Goal: Task Accomplishment & Management: Use online tool/utility

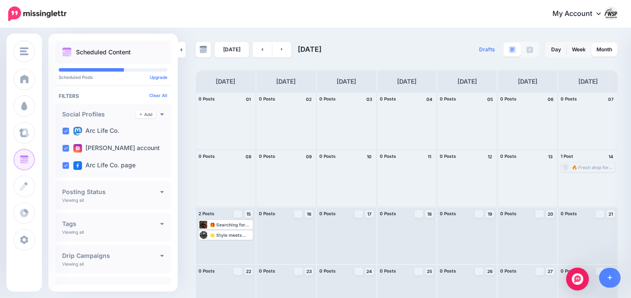
click at [572, 283] on div "Open Intercom Messenger" at bounding box center [577, 279] width 23 height 23
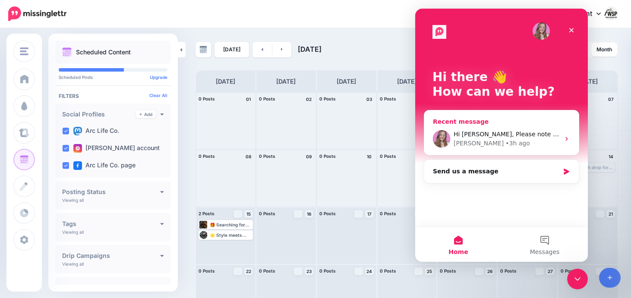
click at [521, 140] on div "Justine • 3h ago" at bounding box center [507, 143] width 106 height 9
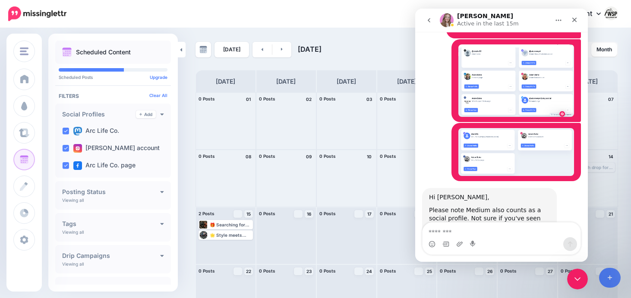
scroll to position [314, 0]
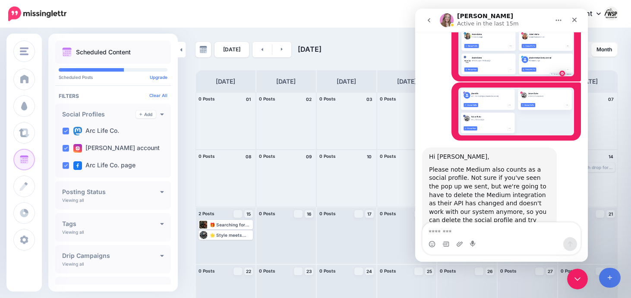
click at [472, 227] on textarea "Message…" at bounding box center [502, 230] width 158 height 15
type textarea "**********"
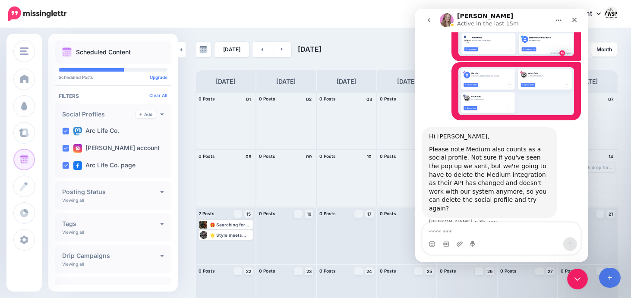
scroll to position [348, 0]
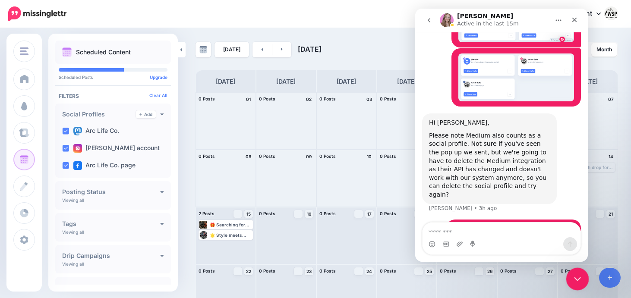
click at [578, 283] on div "Close Intercom Messenger" at bounding box center [576, 278] width 21 height 21
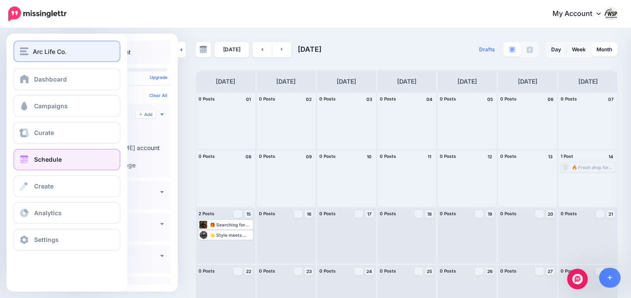
click at [37, 50] on span "Arc Life Co." at bounding box center [50, 52] width 34 height 10
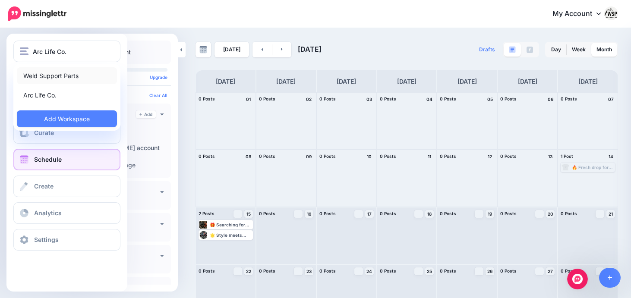
click at [51, 76] on link "Weld Support Parts" at bounding box center [67, 75] width 100 height 17
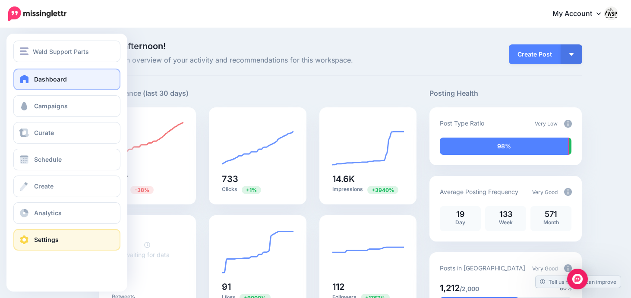
click at [32, 242] on link "Settings" at bounding box center [66, 240] width 107 height 22
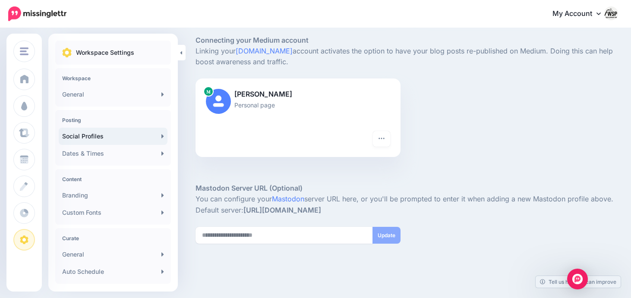
scroll to position [363, 0]
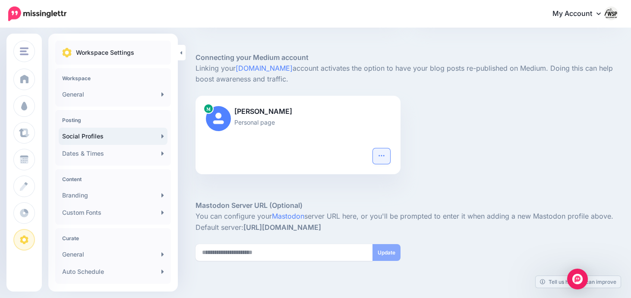
click at [381, 151] on button "button" at bounding box center [381, 156] width 17 height 16
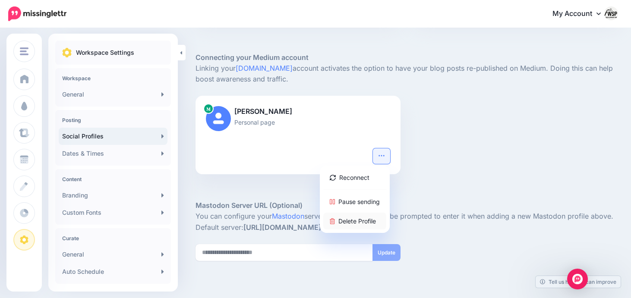
click at [358, 222] on link "Delete Profile" at bounding box center [354, 221] width 63 height 17
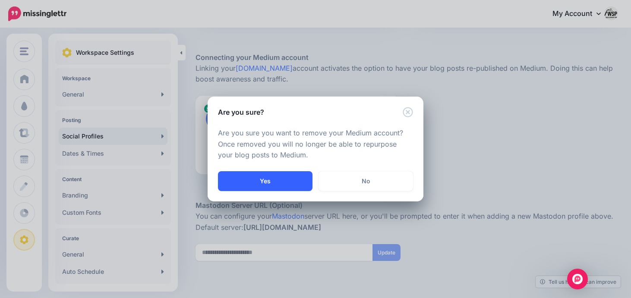
click at [293, 182] on button "Yes" at bounding box center [265, 181] width 95 height 20
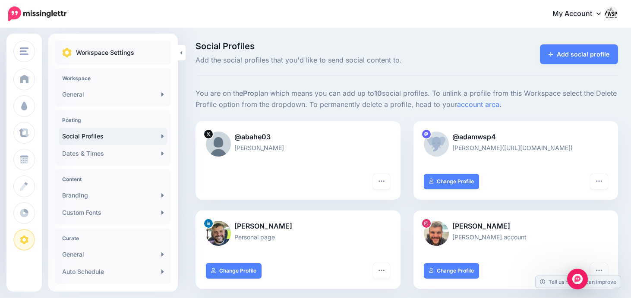
click at [132, 49] on p "Workspace Settings" at bounding box center [105, 52] width 58 height 10
click at [114, 49] on p "Workspace Settings" at bounding box center [105, 52] width 58 height 10
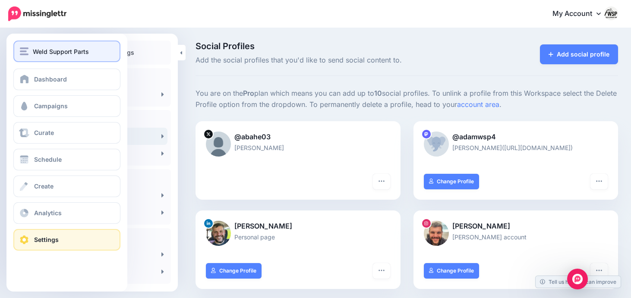
click at [29, 54] on div "Weld Support Parts" at bounding box center [67, 52] width 94 height 10
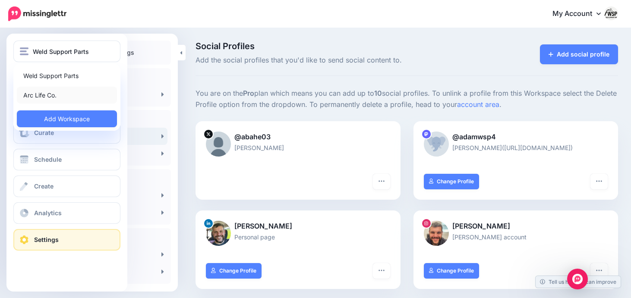
click at [49, 93] on link "Arc Life Co." at bounding box center [67, 95] width 100 height 17
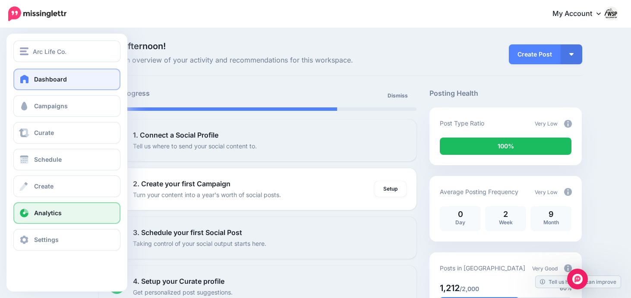
click at [59, 217] on link "Analytics" at bounding box center [66, 213] width 107 height 22
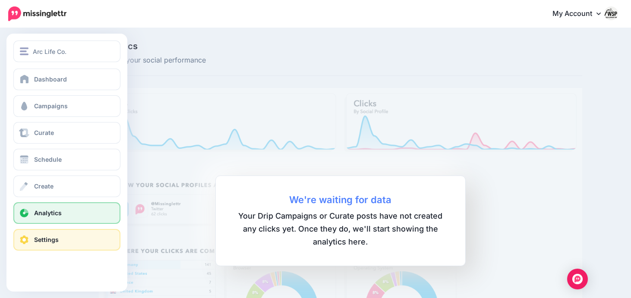
click at [25, 246] on link "Settings" at bounding box center [66, 240] width 107 height 22
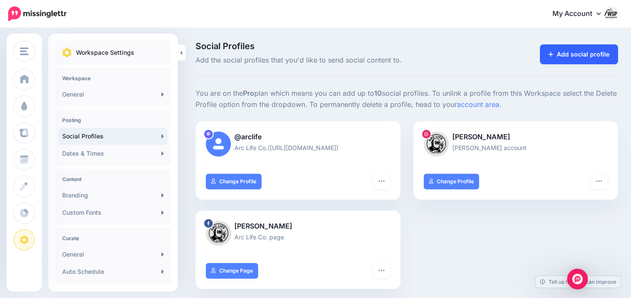
click at [584, 57] on link "Add social profile" at bounding box center [579, 54] width 78 height 20
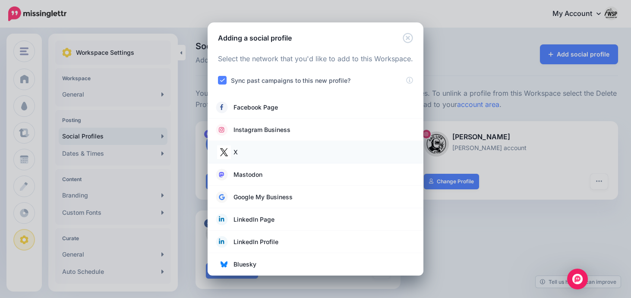
click at [235, 154] on span "X" at bounding box center [236, 152] width 4 height 10
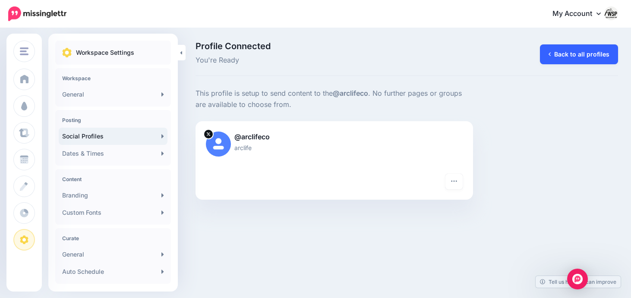
click at [580, 54] on link "Back to all profiles" at bounding box center [579, 54] width 78 height 20
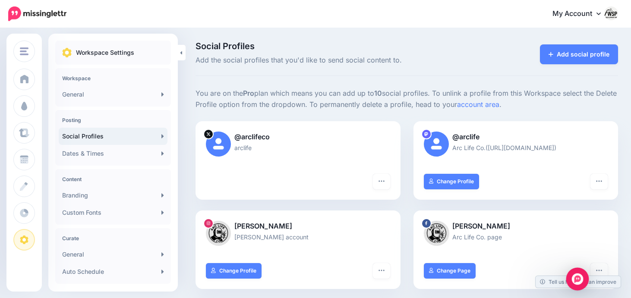
click at [571, 280] on div "Open Intercom Messenger" at bounding box center [577, 279] width 23 height 23
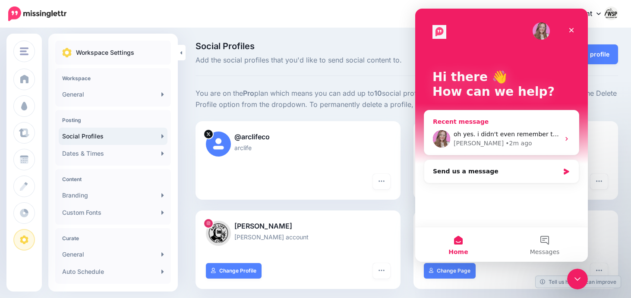
click at [480, 149] on div "oh yes. i didn't even remember that one. thank you Justine • 2m ago" at bounding box center [501, 139] width 155 height 32
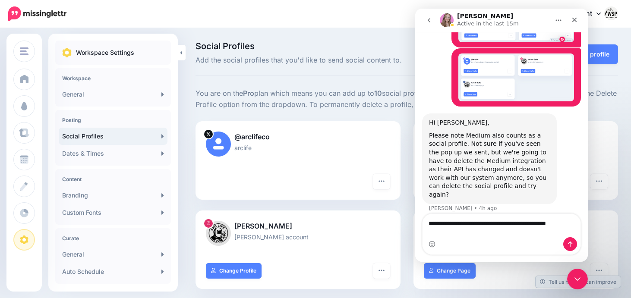
scroll to position [357, 0]
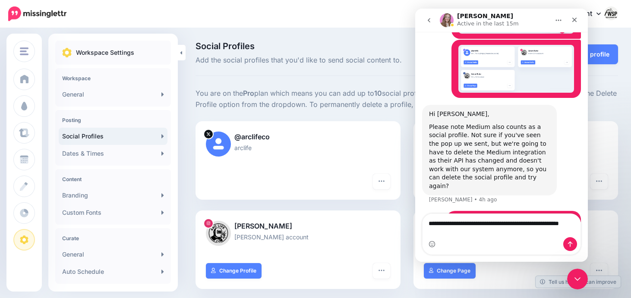
type textarea "**********"
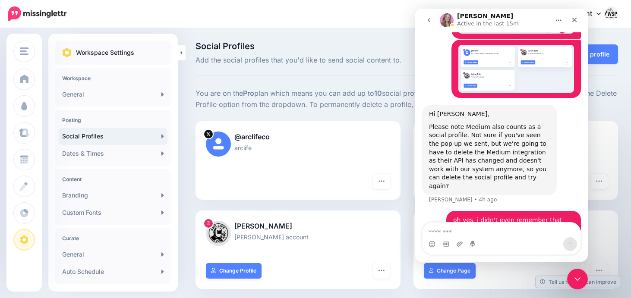
scroll to position [376, 0]
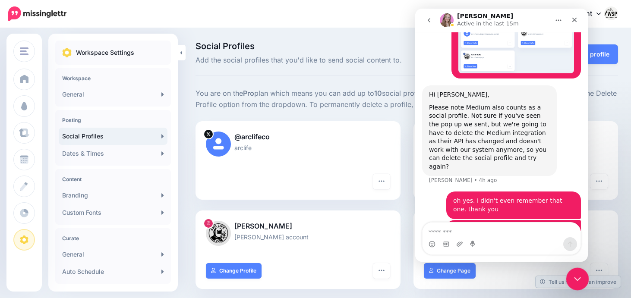
click at [581, 278] on div "Close Intercom Messenger" at bounding box center [576, 278] width 21 height 21
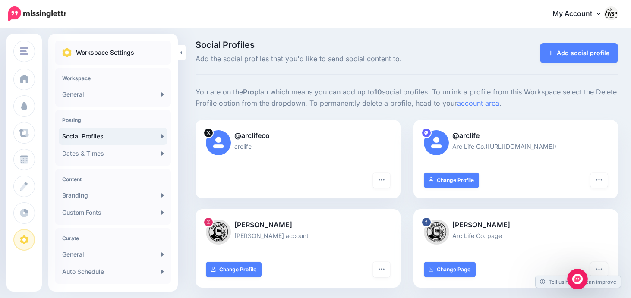
scroll to position [0, 0]
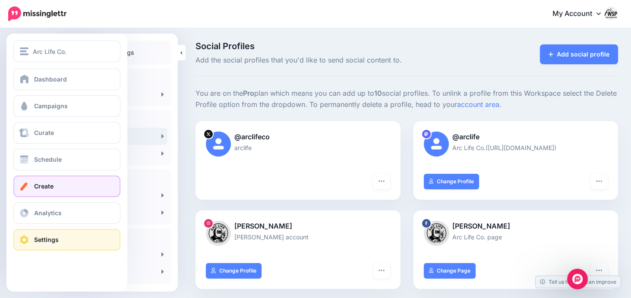
click at [44, 182] on link "Create" at bounding box center [66, 187] width 107 height 22
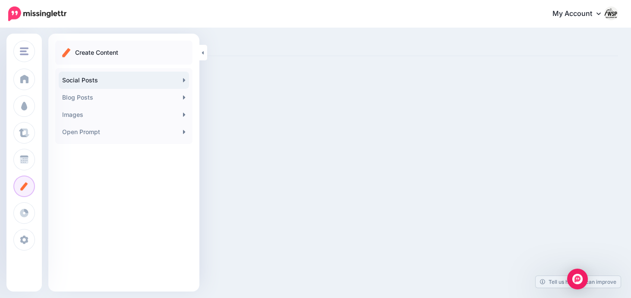
click at [105, 78] on link "Social Posts" at bounding box center [124, 80] width 130 height 17
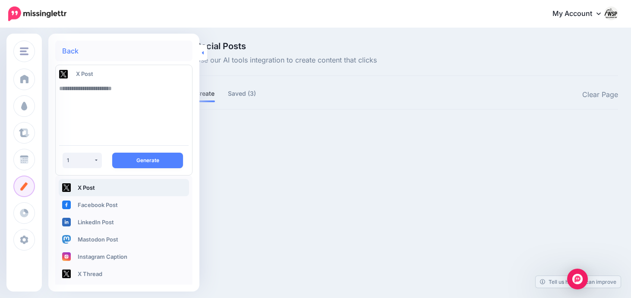
click at [205, 55] on link at bounding box center [203, 53] width 8 height 16
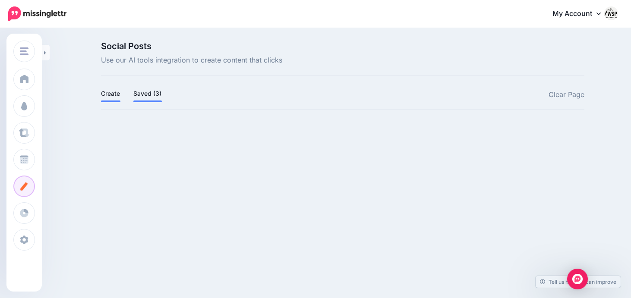
click at [148, 98] on link "Saved (3)" at bounding box center [147, 93] width 28 height 10
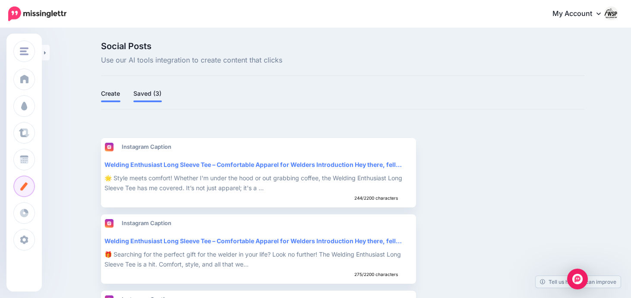
click at [108, 98] on link "Create" at bounding box center [110, 93] width 19 height 10
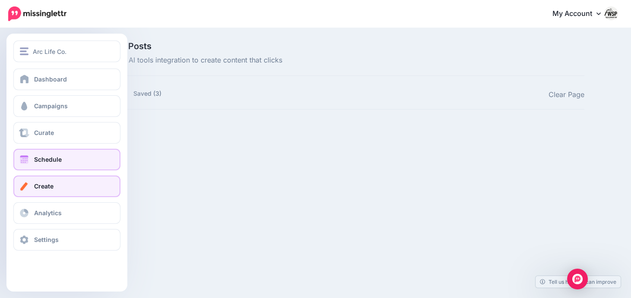
click at [44, 160] on span "Schedule" at bounding box center [48, 159] width 28 height 7
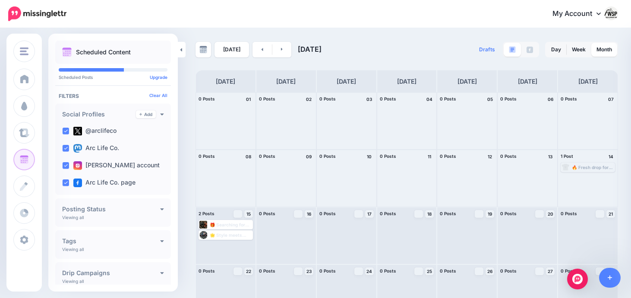
click at [146, 209] on h4 "Posting Status" at bounding box center [111, 209] width 98 height 6
click at [152, 209] on h4 "Posting Status" at bounding box center [111, 209] width 98 height 6
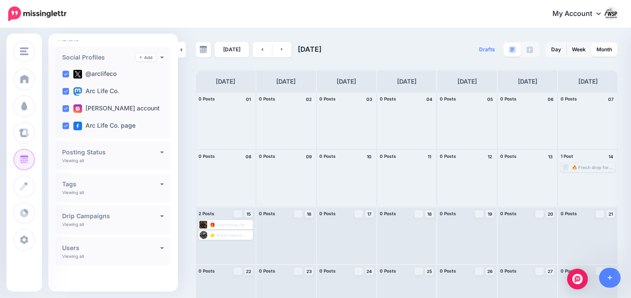
scroll to position [59, 0]
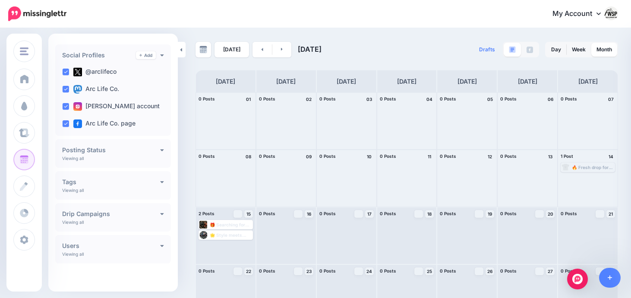
click at [149, 217] on h4 "Drip Campaigns" at bounding box center [111, 214] width 98 height 6
click at [161, 214] on icon at bounding box center [162, 214] width 3 height 2
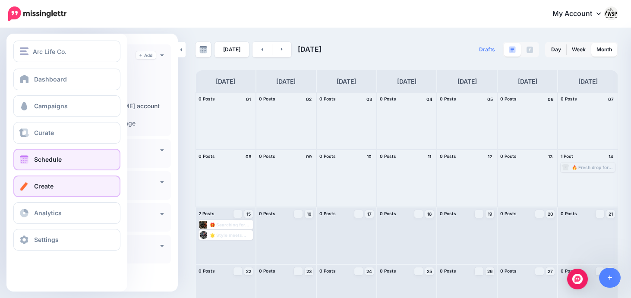
click at [64, 183] on link "Create" at bounding box center [66, 187] width 107 height 22
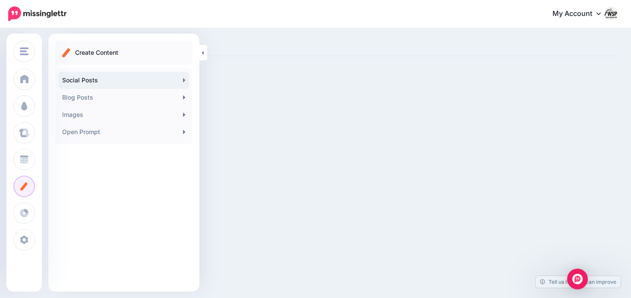
click at [98, 85] on link "Social Posts" at bounding box center [124, 80] width 130 height 17
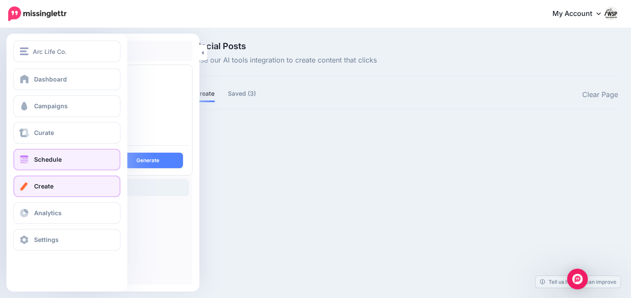
click at [44, 155] on link "Schedule" at bounding box center [66, 160] width 107 height 22
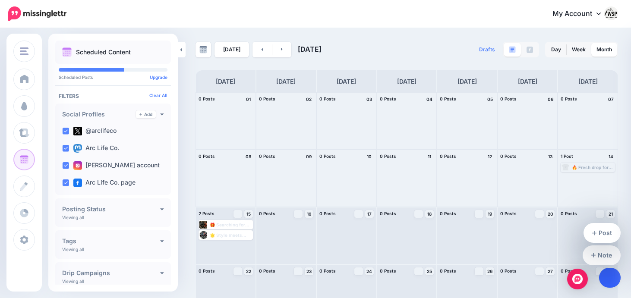
click at [615, 278] on link at bounding box center [610, 278] width 22 height 20
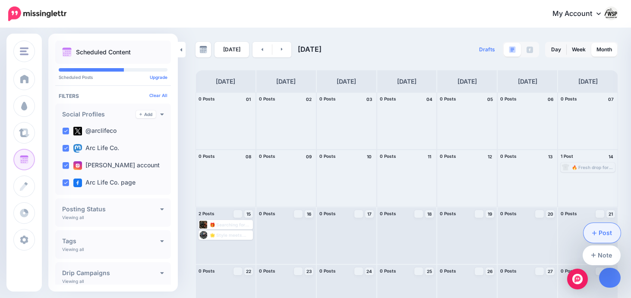
click at [607, 237] on link "Post" at bounding box center [603, 233] width 38 height 20
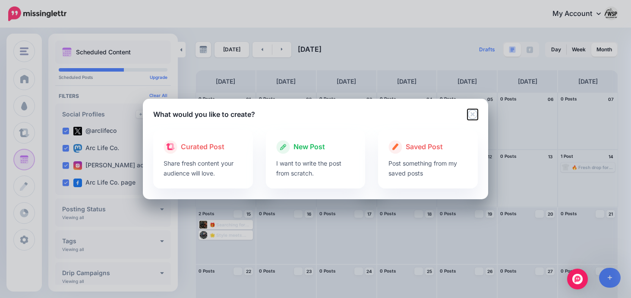
click at [473, 116] on icon "Close" at bounding box center [472, 114] width 10 height 10
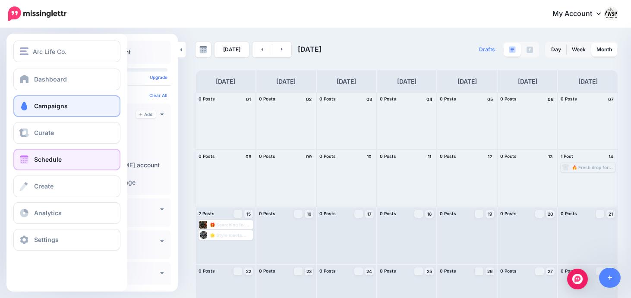
click at [28, 109] on span at bounding box center [24, 106] width 11 height 9
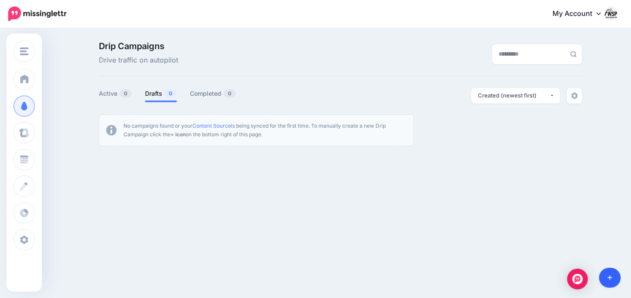
click at [612, 280] on icon at bounding box center [610, 278] width 5 height 6
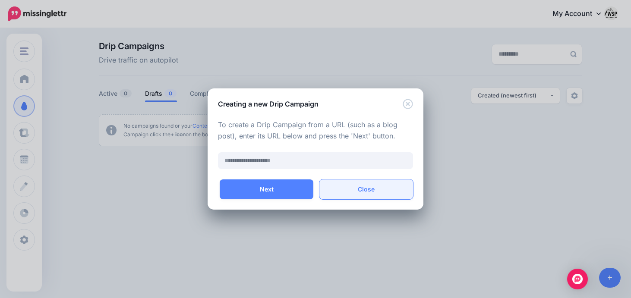
click at [360, 187] on button "Close" at bounding box center [366, 190] width 94 height 20
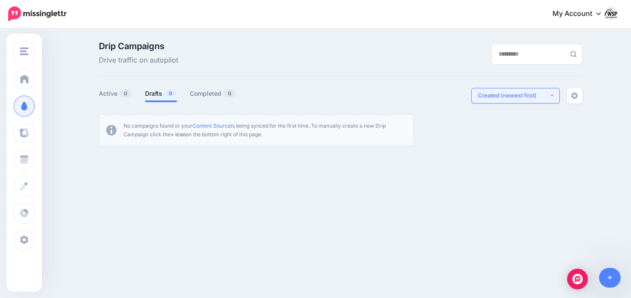
click at [549, 95] on button "Created (newest first)" at bounding box center [515, 96] width 88 height 16
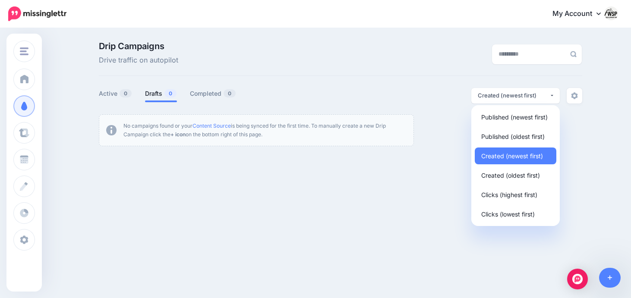
click at [578, 113] on div at bounding box center [340, 109] width 483 height 11
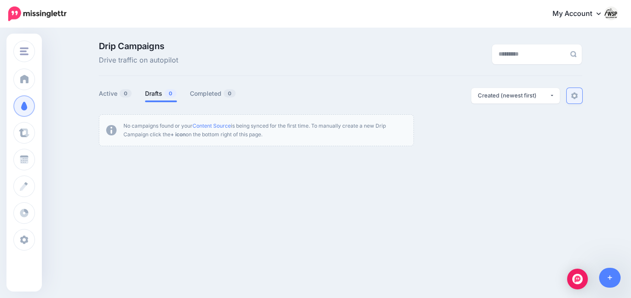
click at [577, 99] on img at bounding box center [574, 95] width 7 height 7
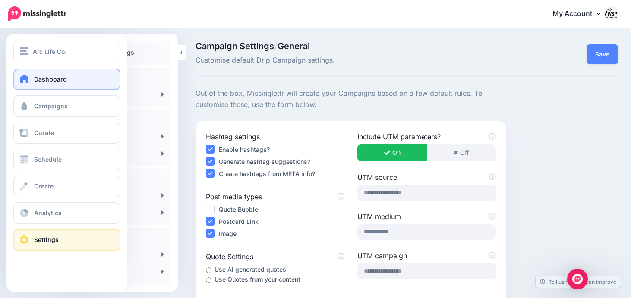
click at [30, 80] on span at bounding box center [24, 79] width 11 height 9
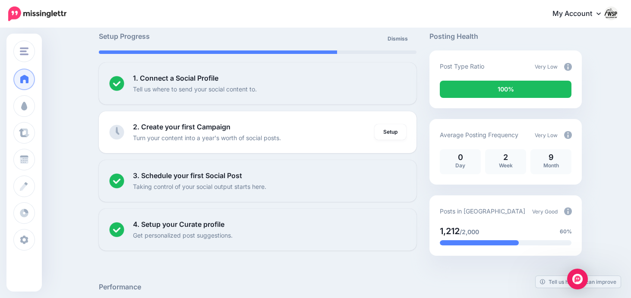
scroll to position [61, 0]
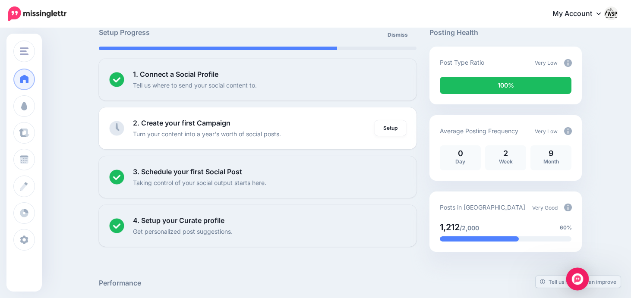
click at [573, 276] on img "Open Intercom Messenger" at bounding box center [577, 279] width 11 height 11
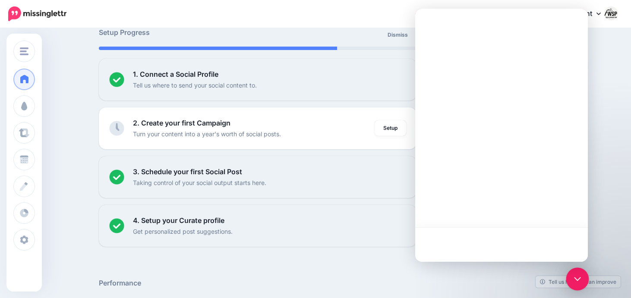
scroll to position [0, 0]
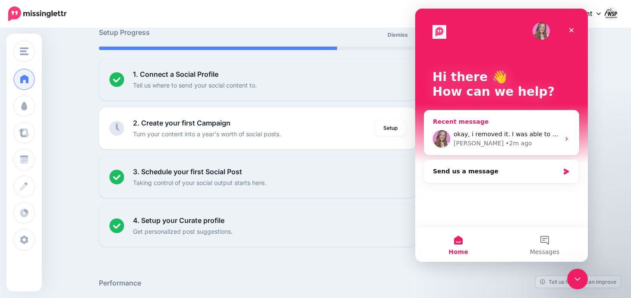
click at [495, 148] on div "okay, i removed it. I was able to add X on my 2nd work space. Justine • 2m ago" at bounding box center [501, 139] width 155 height 32
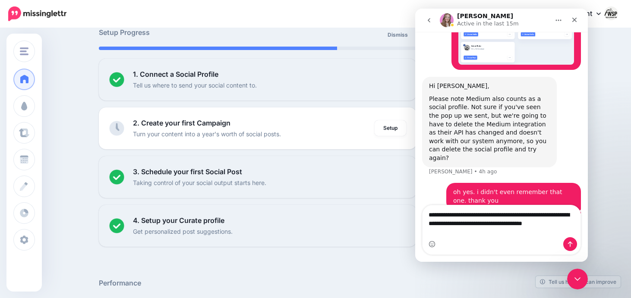
scroll to position [393, 0]
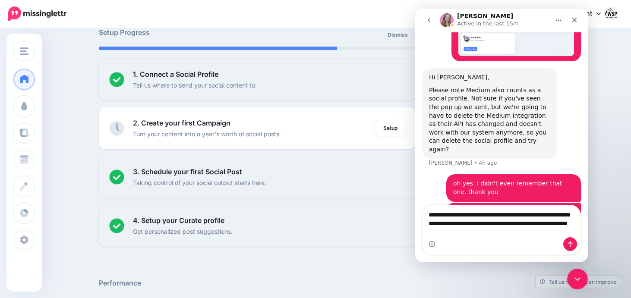
type textarea "**********"
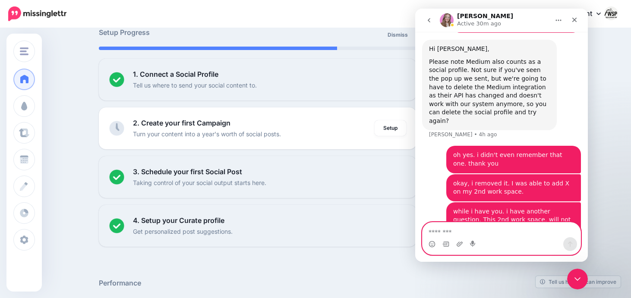
scroll to position [421, 0]
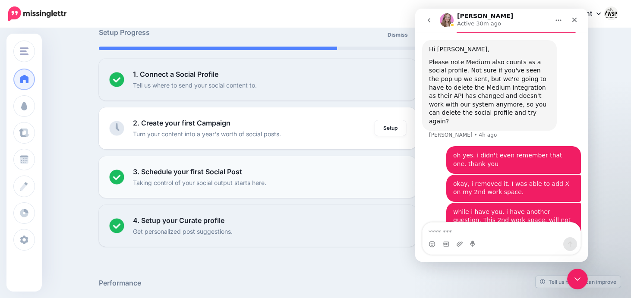
click at [386, 174] on div "3. Schedule your first Social Post Taking control of your social output starts …" at bounding box center [270, 177] width 274 height 21
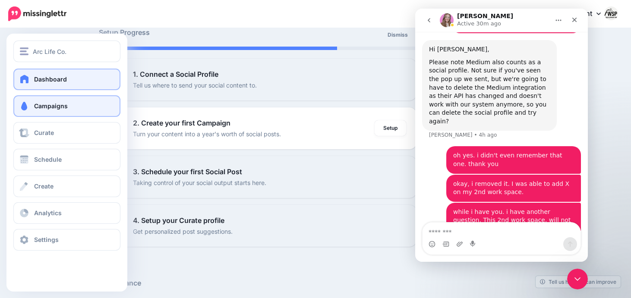
click at [29, 105] on span at bounding box center [24, 106] width 11 height 9
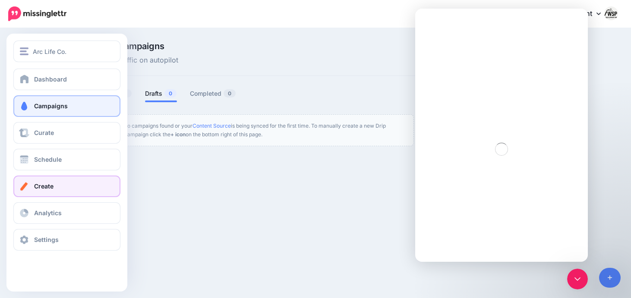
click at [41, 192] on link "Create" at bounding box center [66, 187] width 107 height 22
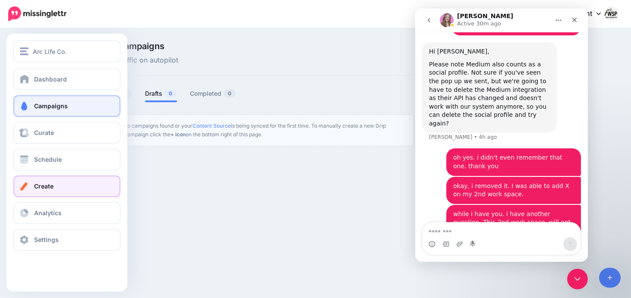
scroll to position [421, 0]
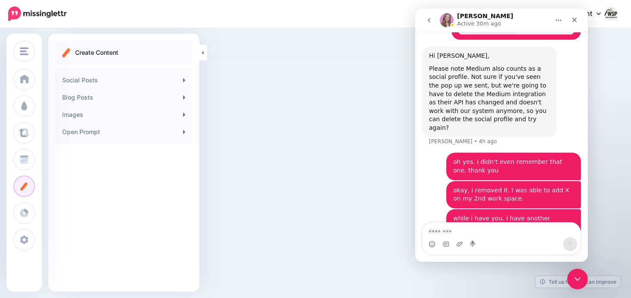
scroll to position [421, 0]
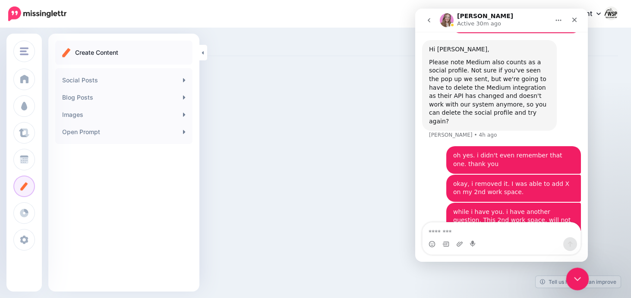
click at [584, 276] on div "Close Intercom Messenger" at bounding box center [576, 278] width 21 height 21
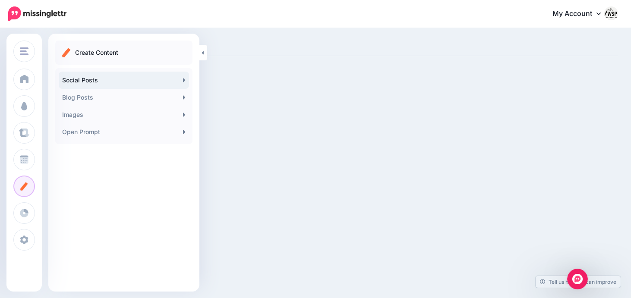
click at [145, 76] on link "Social Posts" at bounding box center [124, 80] width 130 height 17
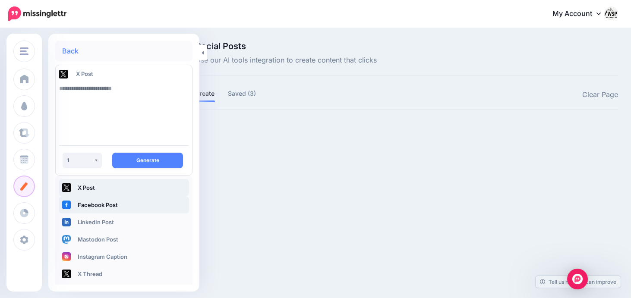
click at [107, 208] on link "Facebook Post" at bounding box center [124, 204] width 130 height 17
click at [88, 100] on textarea at bounding box center [123, 109] width 129 height 59
click at [110, 97] on textarea "To enrich screen reader interactions, please activate Accessibility in Grammarl…" at bounding box center [123, 109] width 129 height 59
paste textarea "**********"
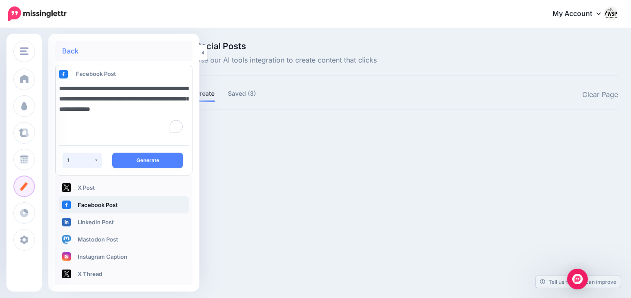
type textarea "**********"
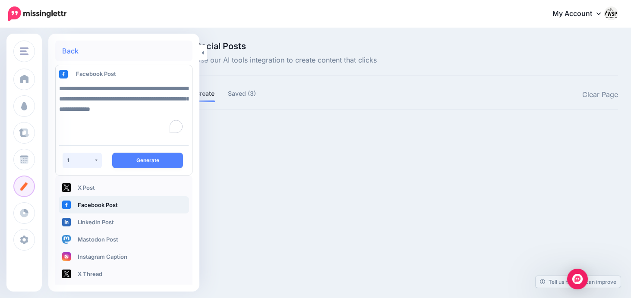
click at [99, 160] on button "1" at bounding box center [82, 161] width 39 height 16
click at [79, 203] on link "2" at bounding box center [74, 201] width 17 height 17
click at [95, 163] on button "2" at bounding box center [82, 161] width 39 height 16
click at [79, 182] on link "1" at bounding box center [74, 182] width 17 height 17
select select "*"
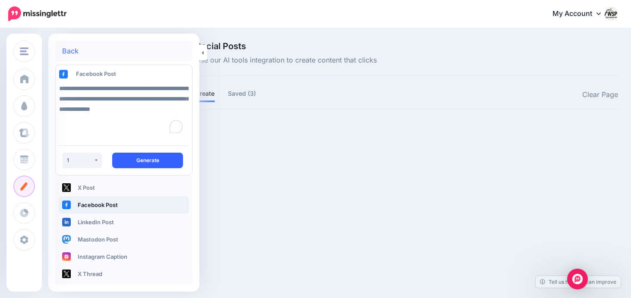
click at [129, 158] on button "Generate" at bounding box center [147, 161] width 71 height 16
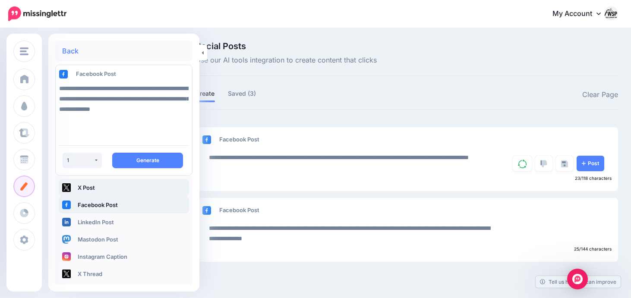
click at [79, 191] on link "X Post" at bounding box center [124, 187] width 130 height 17
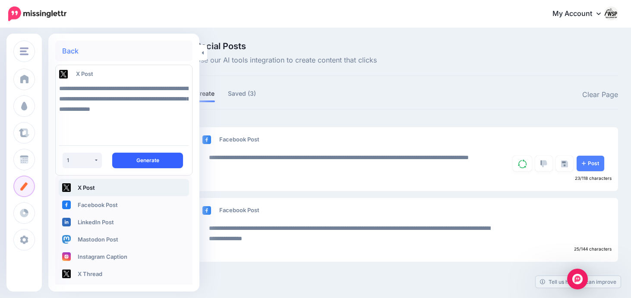
click at [139, 161] on button "Generate" at bounding box center [147, 161] width 71 height 16
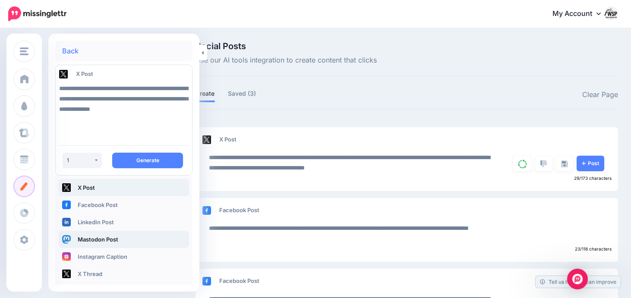
click at [107, 242] on link "Mastodon Post" at bounding box center [124, 239] width 130 height 17
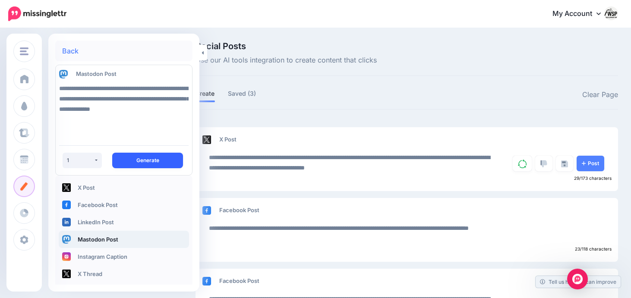
click at [134, 164] on button "Generate" at bounding box center [147, 161] width 71 height 16
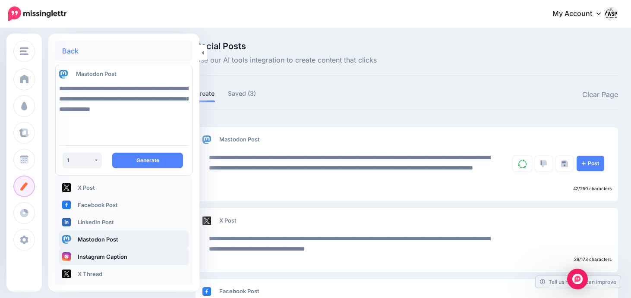
click at [117, 256] on link "Instagram Caption" at bounding box center [124, 256] width 130 height 17
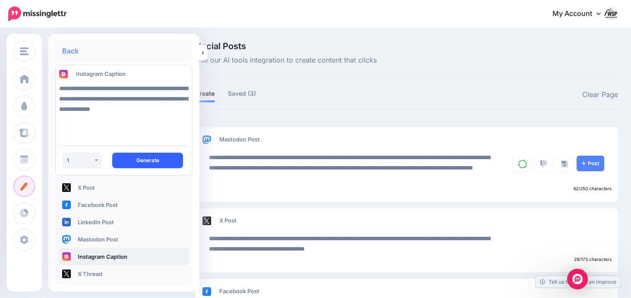
click at [141, 157] on button "Generate" at bounding box center [147, 161] width 71 height 16
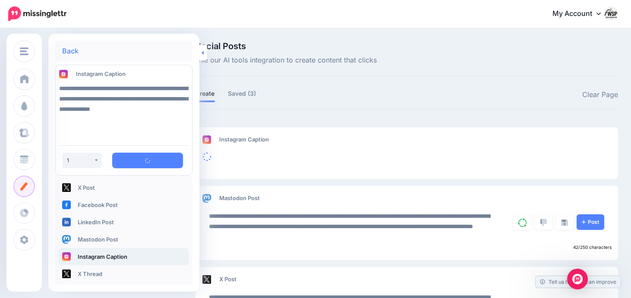
click at [201, 54] on link at bounding box center [203, 53] width 8 height 16
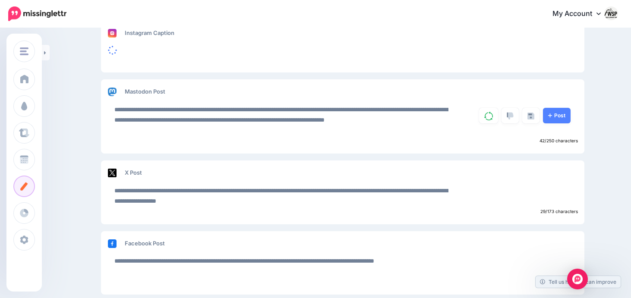
scroll to position [110, 0]
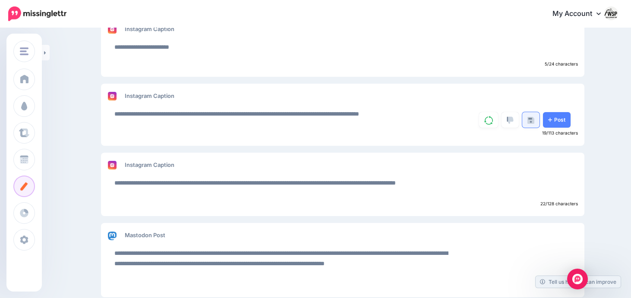
click at [530, 121] on img at bounding box center [530, 120] width 7 height 7
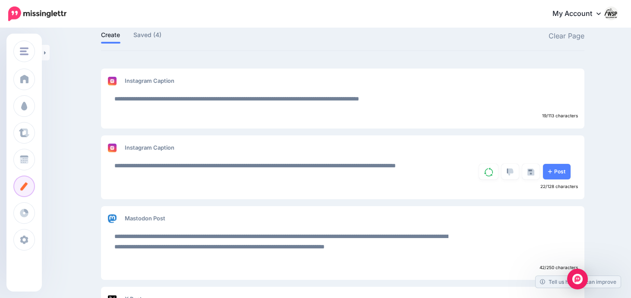
scroll to position [60, 0]
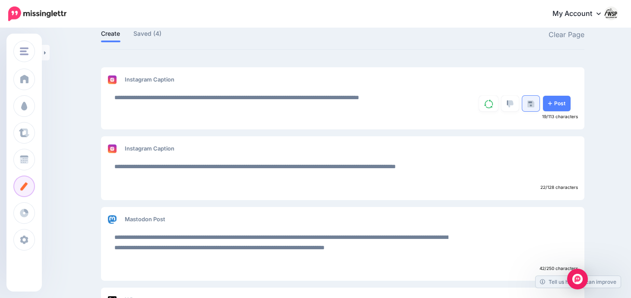
click at [527, 102] on img at bounding box center [530, 104] width 7 height 7
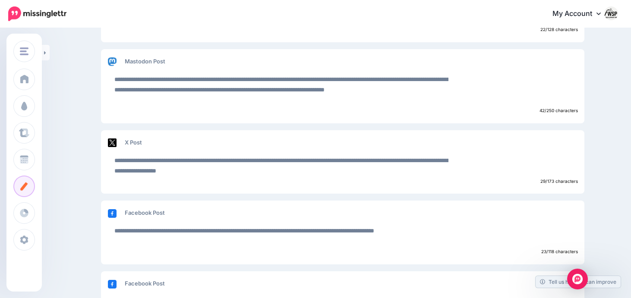
scroll to position [152, 0]
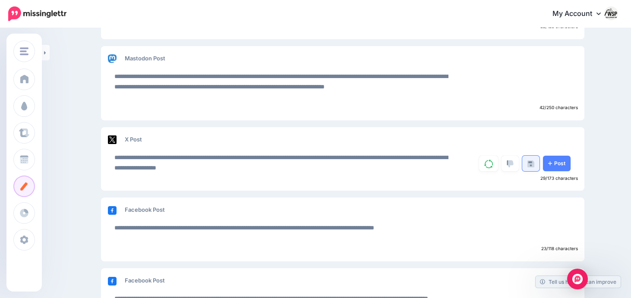
click at [529, 166] on img at bounding box center [530, 164] width 7 height 7
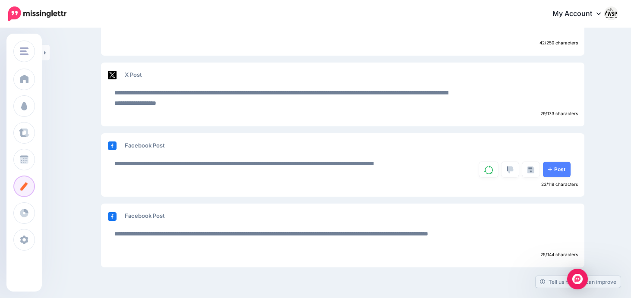
scroll to position [146, 0]
click at [527, 243] on link at bounding box center [530, 240] width 17 height 16
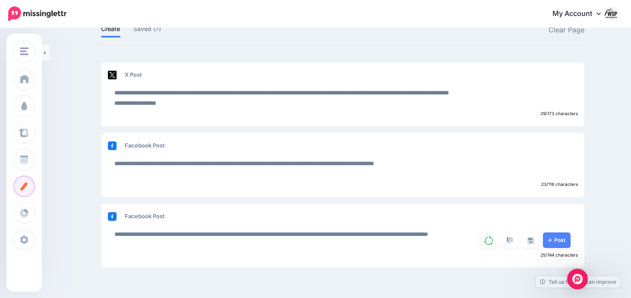
scroll to position [0, 0]
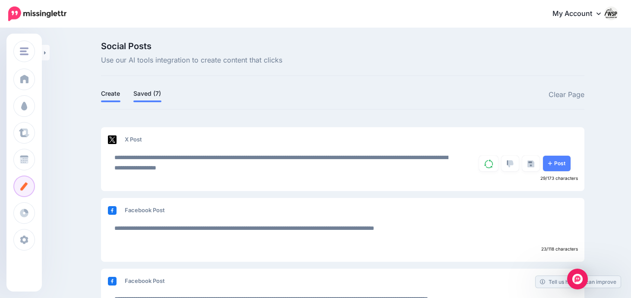
click at [146, 95] on link "Saved (7)" at bounding box center [147, 93] width 28 height 10
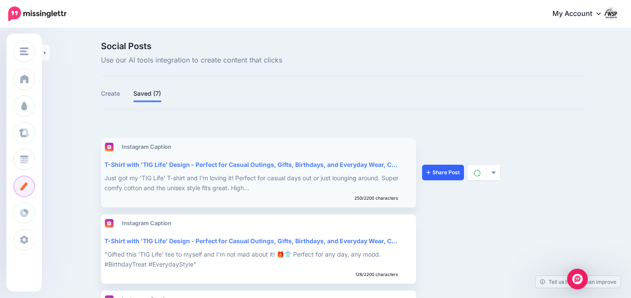
click at [439, 172] on link "Share Post" at bounding box center [443, 173] width 42 height 16
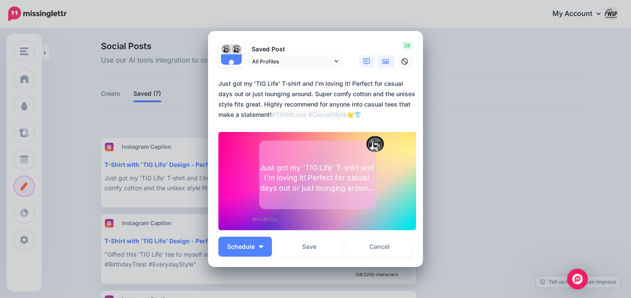
click at [384, 60] on icon at bounding box center [385, 61] width 7 height 5
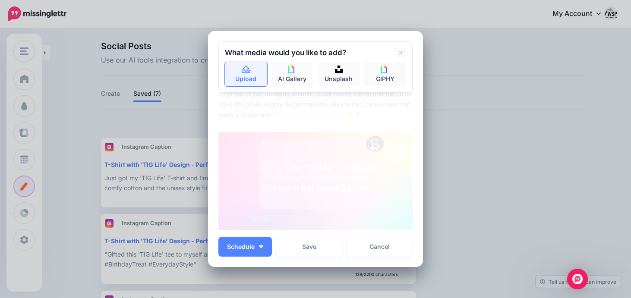
click at [240, 74] on link "Upload" at bounding box center [246, 74] width 42 height 24
click at [258, 81] on link "Upload" at bounding box center [246, 74] width 42 height 24
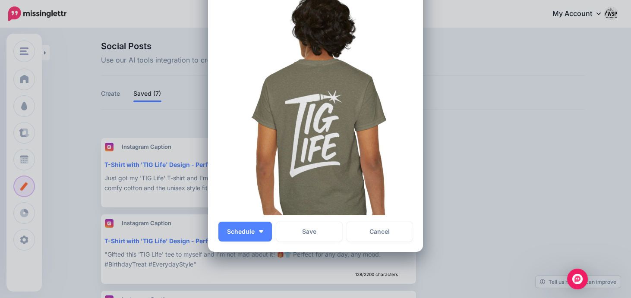
scroll to position [138, 0]
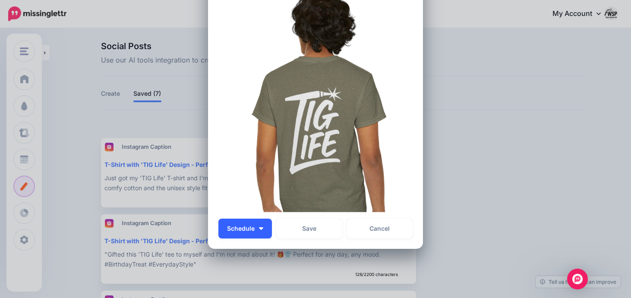
click at [253, 228] on span "Schedule" at bounding box center [241, 229] width 28 height 6
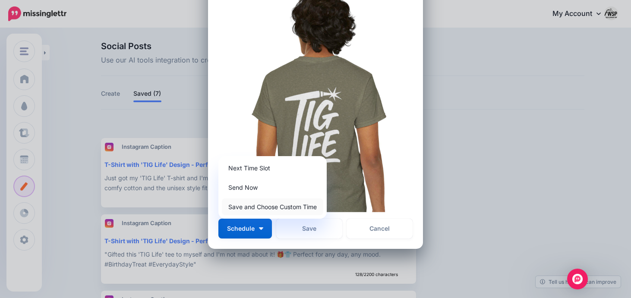
click at [261, 207] on link "Save and Choose Custom Time" at bounding box center [272, 207] width 101 height 17
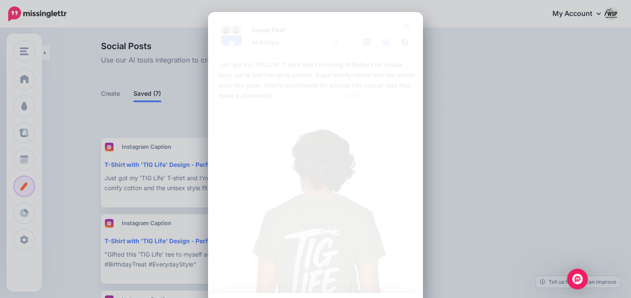
scroll to position [100, 0]
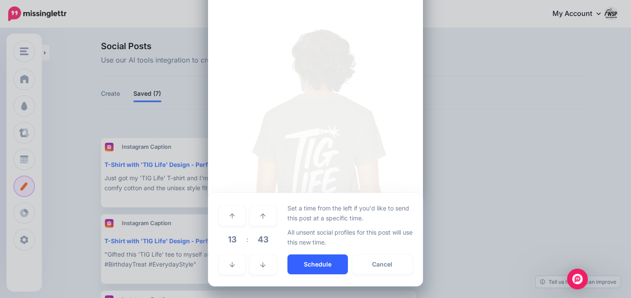
click at [328, 266] on button "Schedule" at bounding box center [317, 265] width 60 height 20
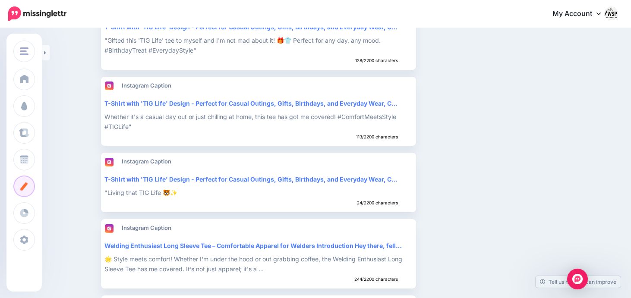
scroll to position [0, 0]
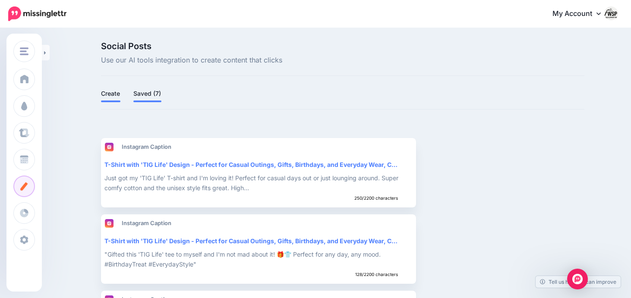
click at [108, 93] on link "Create" at bounding box center [110, 93] width 19 height 10
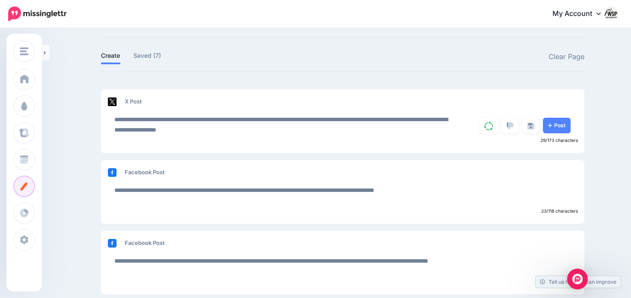
scroll to position [65, 0]
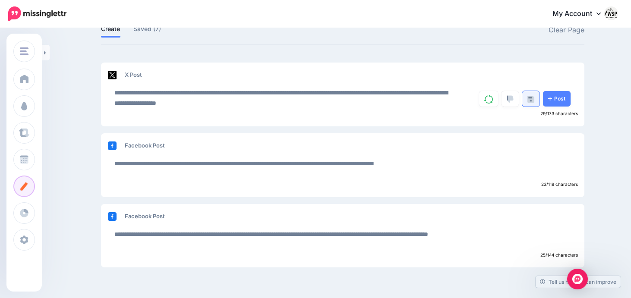
click at [533, 101] on img at bounding box center [530, 99] width 7 height 7
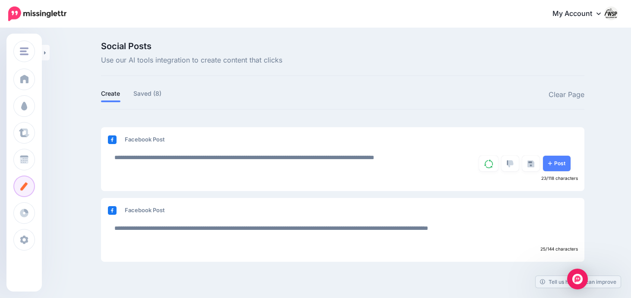
scroll to position [0, 0]
click at [153, 95] on link "Saved (8)" at bounding box center [147, 93] width 28 height 10
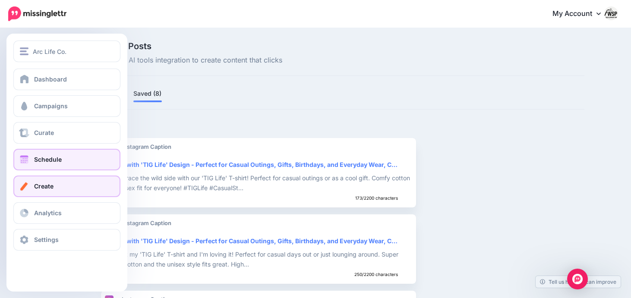
click at [26, 160] on span at bounding box center [24, 159] width 11 height 9
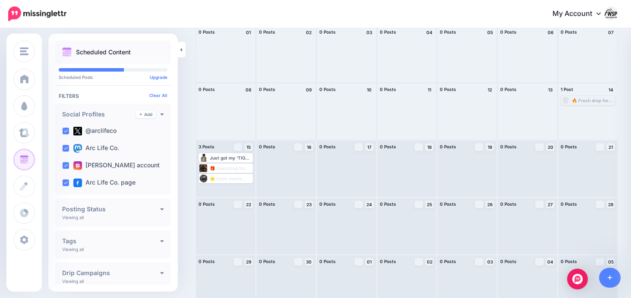
scroll to position [81, 0]
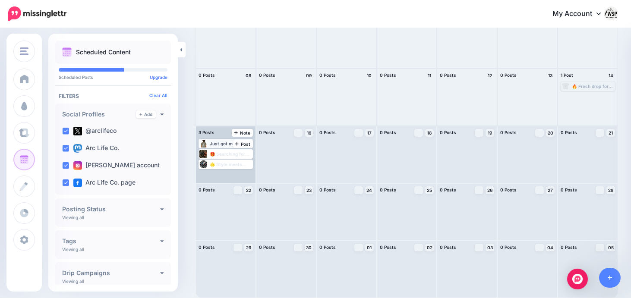
click at [228, 145] on div "Just got my 'TIG Life' T-shirt and I'm loving it! Perfect for casual days out o…" at bounding box center [231, 143] width 42 height 5
click at [237, 145] on icon at bounding box center [236, 143] width 3 height 3
click at [237, 145] on body "My Account Dashboard My Account Billing Logout" at bounding box center [315, 68] width 631 height 298
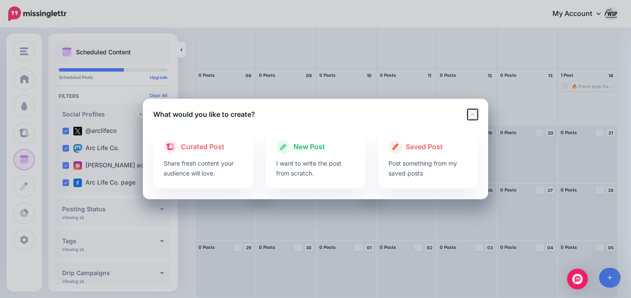
click at [476, 113] on icon "Close" at bounding box center [472, 114] width 10 height 10
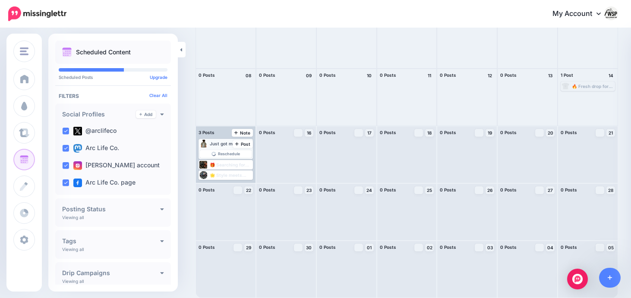
click at [222, 143] on div "Just got my 'TIG Life' T-shirt and I'm loving it! Perfect for casual days out o…" at bounding box center [231, 143] width 42 height 5
click at [211, 145] on div "Just got my 'TIG Life' T-shirt and I'm loving it! Perfect for casual days out o…" at bounding box center [231, 143] width 42 height 5
click at [204, 145] on div at bounding box center [203, 144] width 8 height 8
click at [221, 156] on span "Reschedule" at bounding box center [229, 154] width 22 height 4
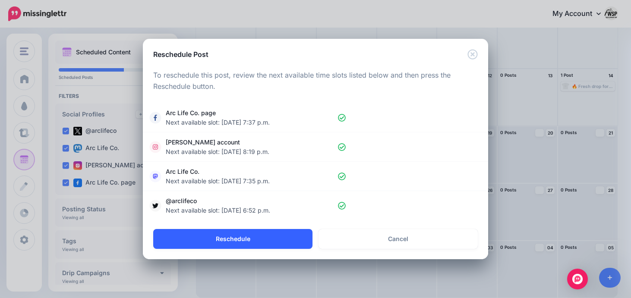
click at [242, 243] on button "Reschedule" at bounding box center [232, 239] width 159 height 20
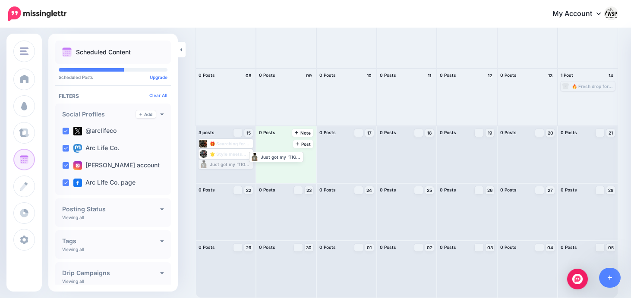
drag, startPoint x: 232, startPoint y: 165, endPoint x: 283, endPoint y: 157, distance: 51.5
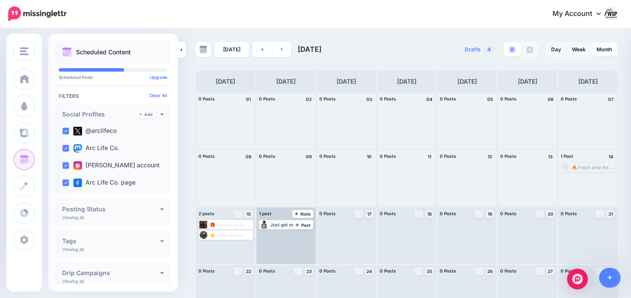
scroll to position [2, 0]
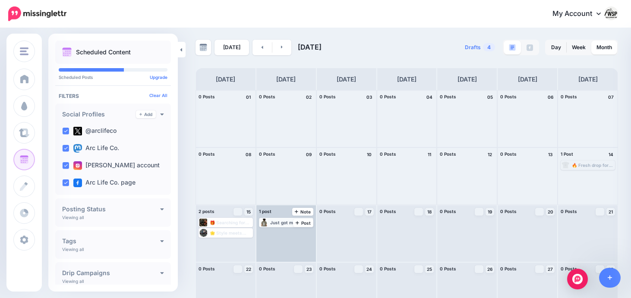
click at [284, 224] on div "Just got my 'TIG Life' T-shirt and I'm loving it! Perfect for casual days out o…" at bounding box center [291, 222] width 42 height 5
click at [308, 232] on icon "button" at bounding box center [306, 232] width 5 height 5
click at [274, 234] on span "Edit" at bounding box center [276, 233] width 7 height 4
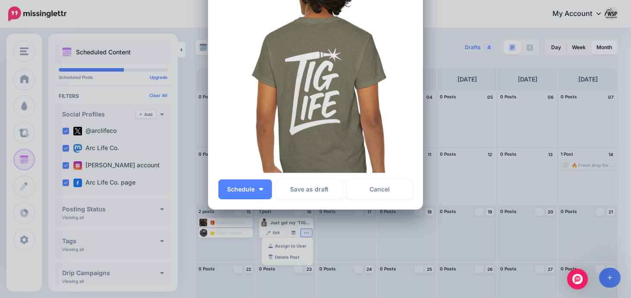
scroll to position [177, 0]
click at [369, 194] on link "Cancel" at bounding box center [380, 189] width 66 height 20
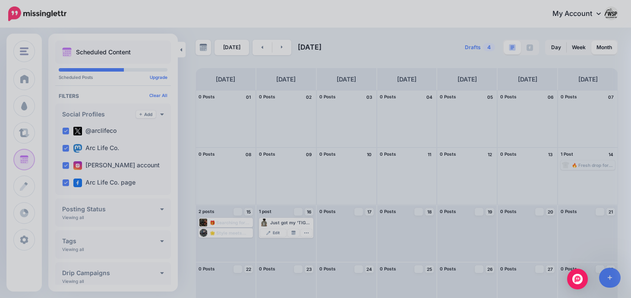
scroll to position [0, 0]
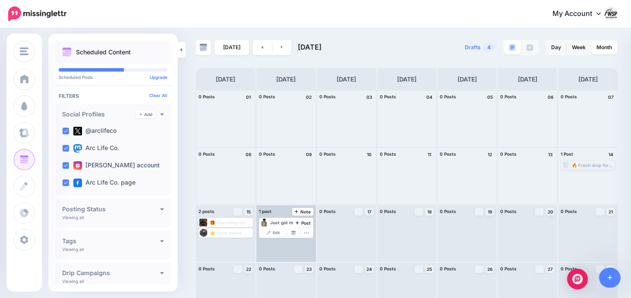
click at [282, 254] on div "Just got my 'TIG Life' T-shirt and I'm loving it! Perfect for casual days out o…" at bounding box center [286, 233] width 60 height 57
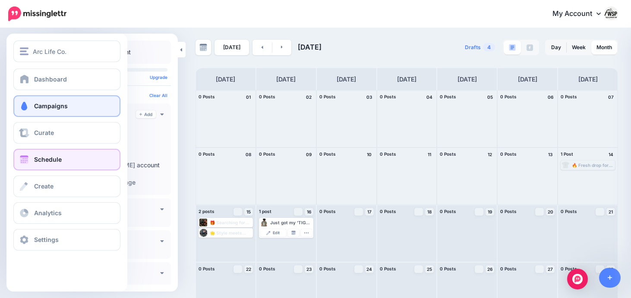
click at [44, 100] on link "Campaigns" at bounding box center [66, 106] width 107 height 22
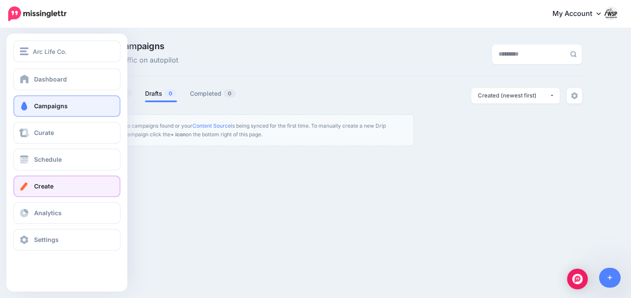
click at [31, 189] on link "Create" at bounding box center [66, 187] width 107 height 22
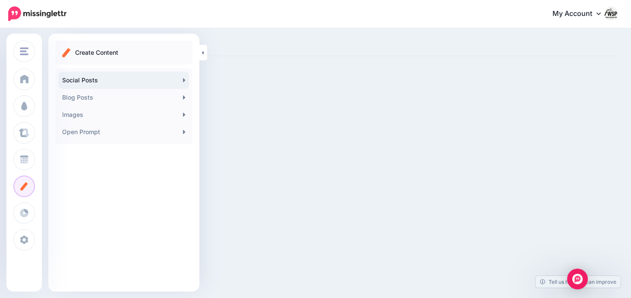
click at [122, 84] on link "Social Posts" at bounding box center [124, 80] width 130 height 17
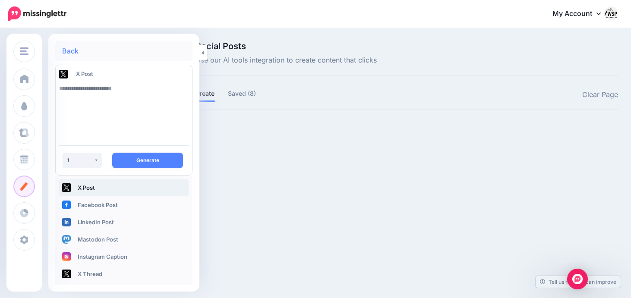
click at [114, 102] on textarea at bounding box center [123, 109] width 129 height 59
paste textarea "**********"
click at [60, 91] on textarea "**********" at bounding box center [123, 109] width 129 height 59
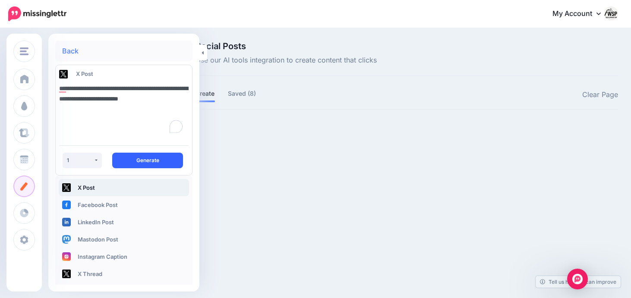
type textarea "**********"
click at [142, 155] on button "Generate" at bounding box center [147, 161] width 71 height 16
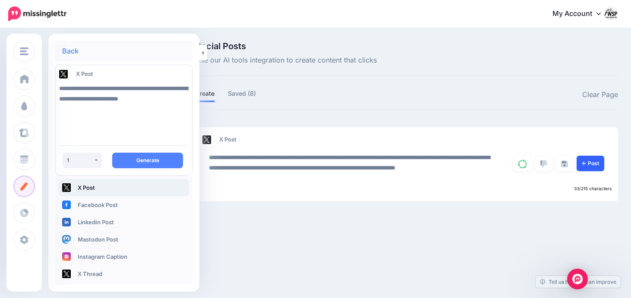
click at [584, 164] on icon at bounding box center [584, 163] width 4 height 5
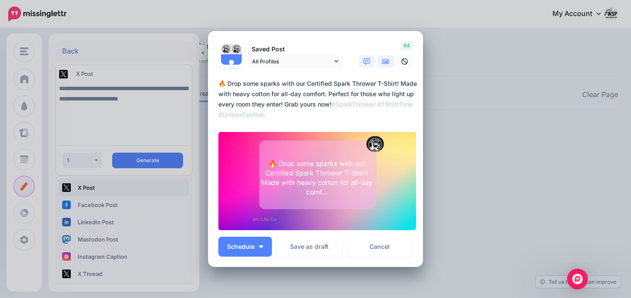
click at [385, 63] on icon at bounding box center [385, 61] width 7 height 7
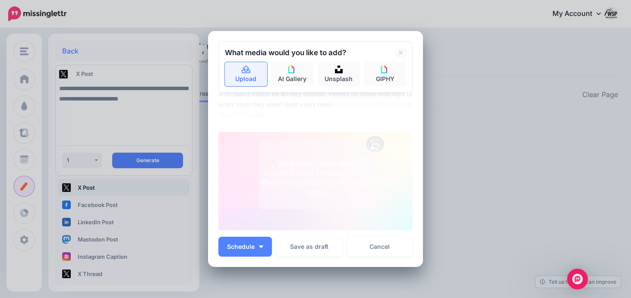
click at [247, 75] on link "Upload" at bounding box center [246, 74] width 42 height 24
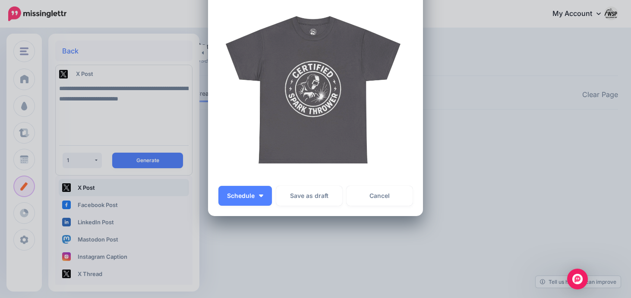
scroll to position [126, 0]
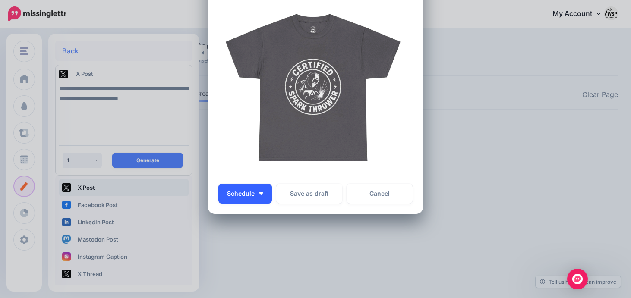
click at [267, 195] on button "Schedule" at bounding box center [245, 194] width 54 height 20
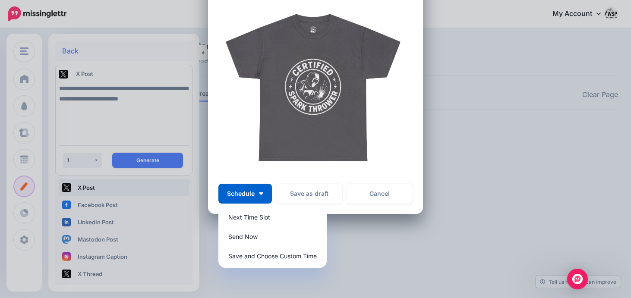
click at [304, 167] on img at bounding box center [315, 83] width 194 height 192
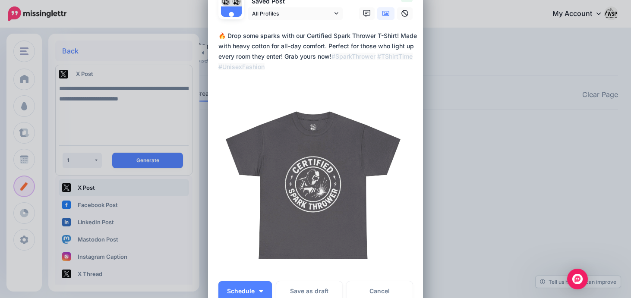
scroll to position [0, 0]
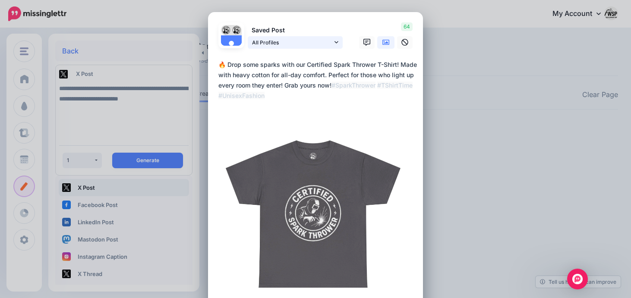
click at [342, 43] on link "All Profiles" at bounding box center [295, 42] width 95 height 13
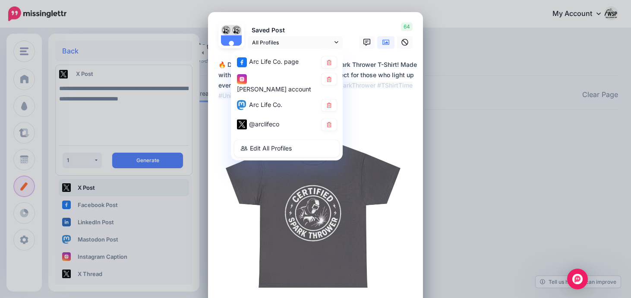
click at [360, 65] on textarea "**********" at bounding box center [317, 80] width 199 height 41
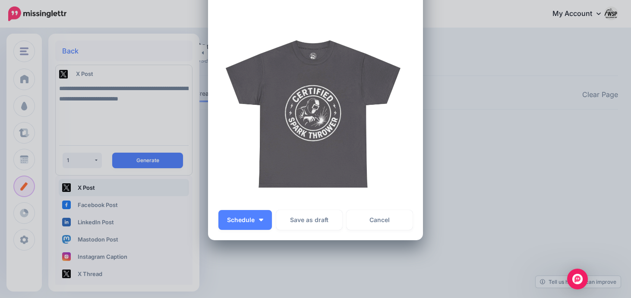
scroll to position [136, 0]
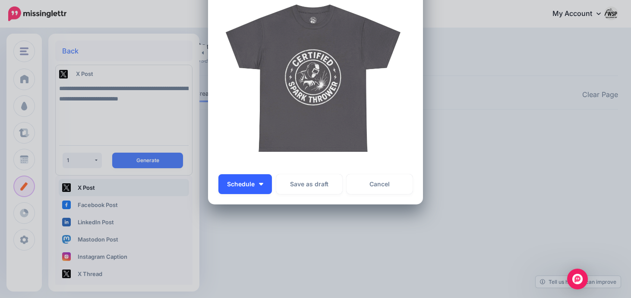
click at [244, 184] on span "Schedule" at bounding box center [241, 184] width 28 height 6
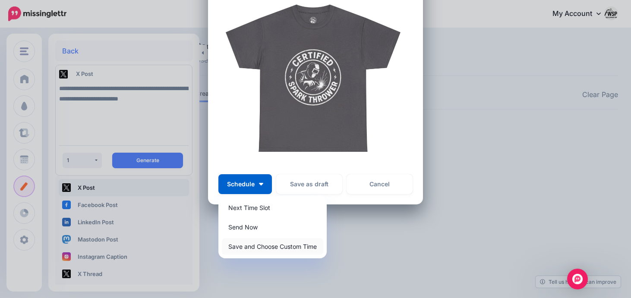
click at [250, 247] on link "Save and Choose Custom Time" at bounding box center [272, 246] width 101 height 17
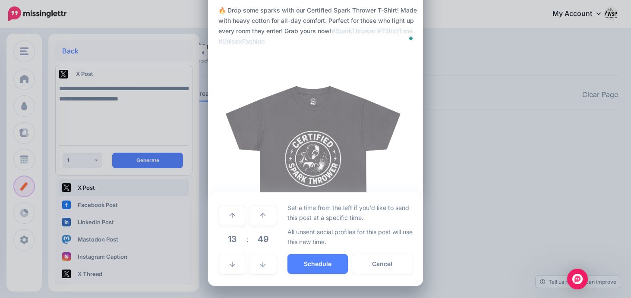
scroll to position [54, 0]
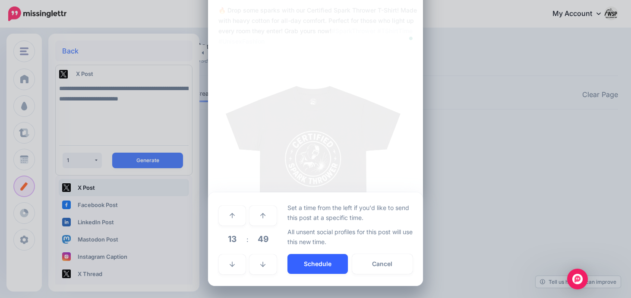
click at [322, 259] on button "Schedule" at bounding box center [317, 264] width 60 height 20
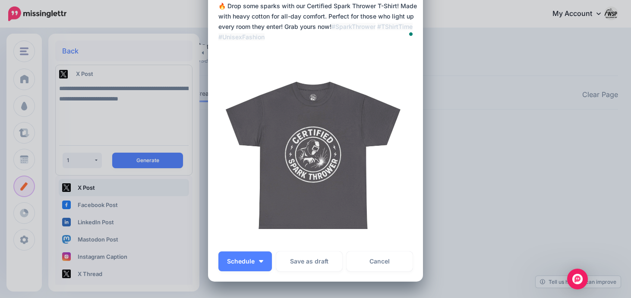
scroll to position [98, 0]
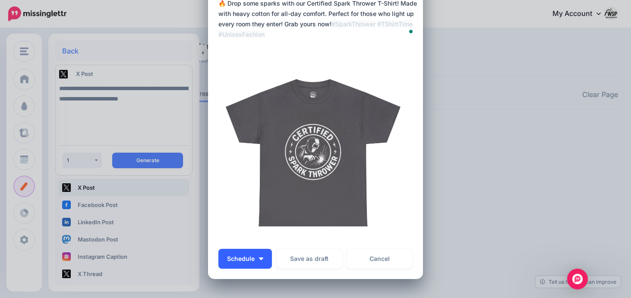
click at [255, 268] on button "Schedule" at bounding box center [245, 259] width 54 height 20
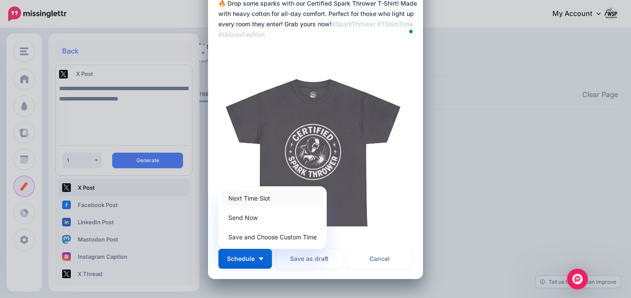
click at [256, 199] on link "Next Time Slot" at bounding box center [272, 198] width 101 height 17
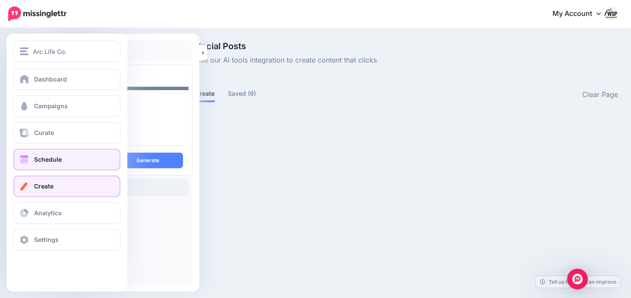
click at [40, 160] on span "Schedule" at bounding box center [48, 159] width 28 height 7
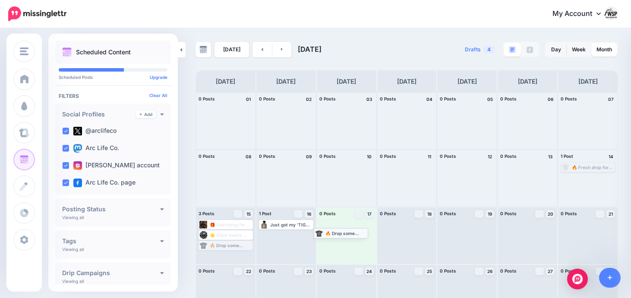
drag, startPoint x: 227, startPoint y: 244, endPoint x: 343, endPoint y: 231, distance: 116.0
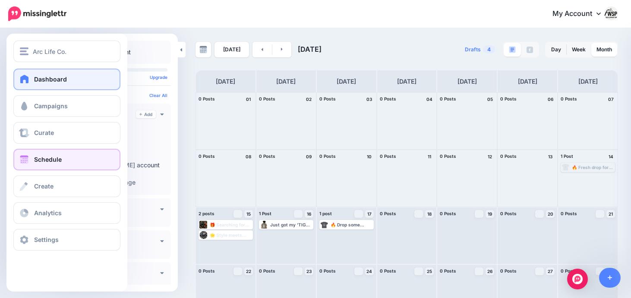
click at [26, 78] on span at bounding box center [24, 79] width 11 height 9
